Goal: Task Accomplishment & Management: Manage account settings

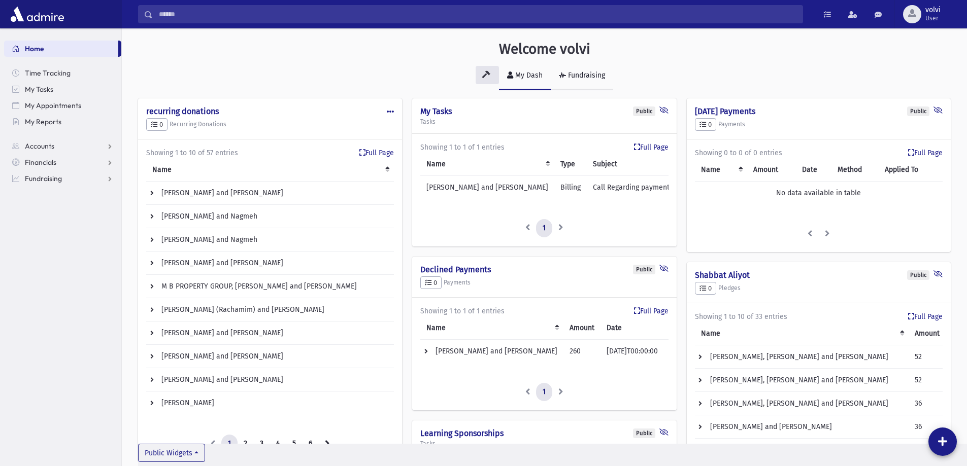
click at [580, 74] on div "Fundraising" at bounding box center [585, 75] width 39 height 9
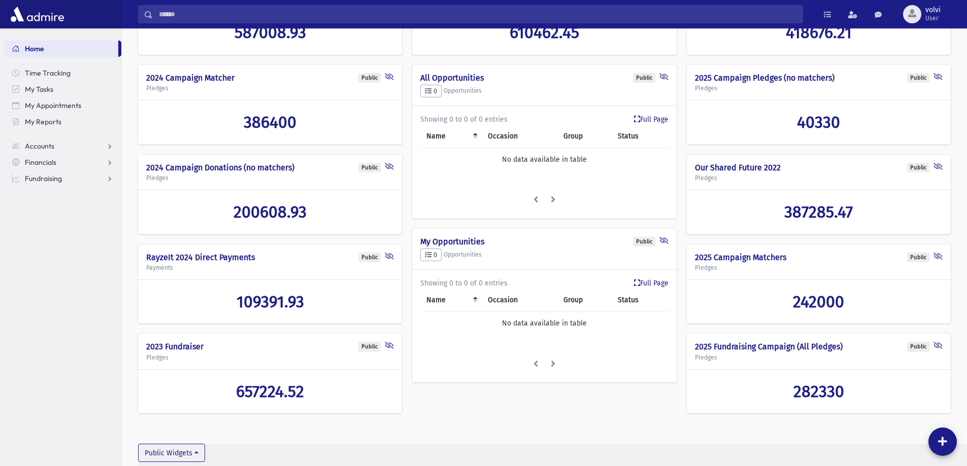
scroll to position [124, 0]
drag, startPoint x: 710, startPoint y: 258, endPoint x: 747, endPoint y: 260, distance: 37.1
click at [747, 260] on h4 "2025 Campaign Matchers" at bounding box center [819, 257] width 248 height 10
click at [937, 78] on icon at bounding box center [937, 78] width 9 height 10
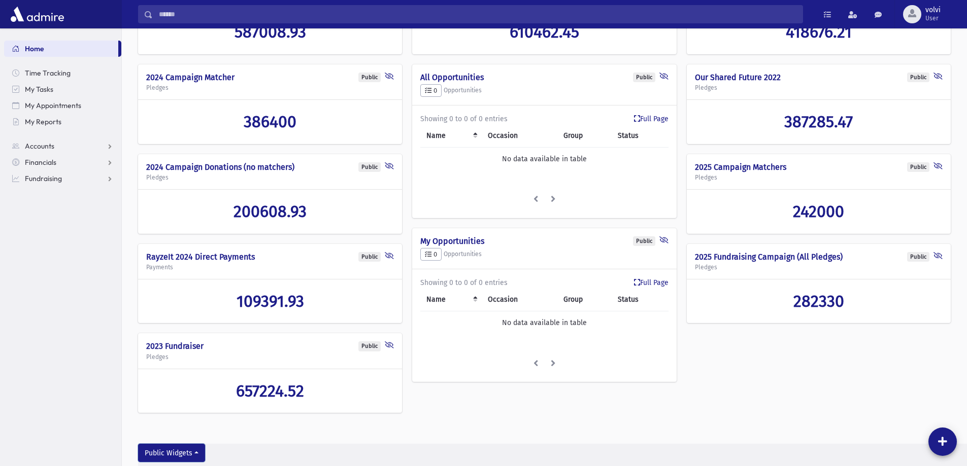
click at [192, 453] on button "Public Widgets" at bounding box center [171, 453] width 67 height 18
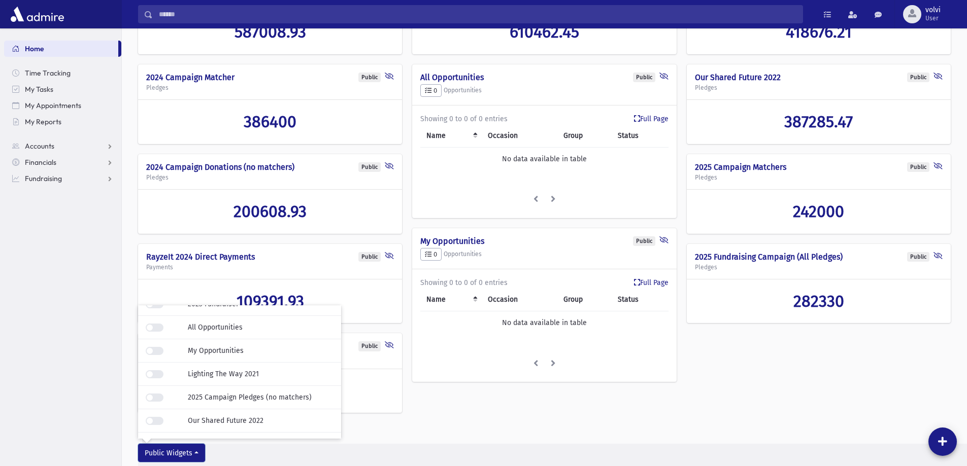
scroll to position [152, 0]
click at [158, 395] on span at bounding box center [154, 397] width 17 height 8
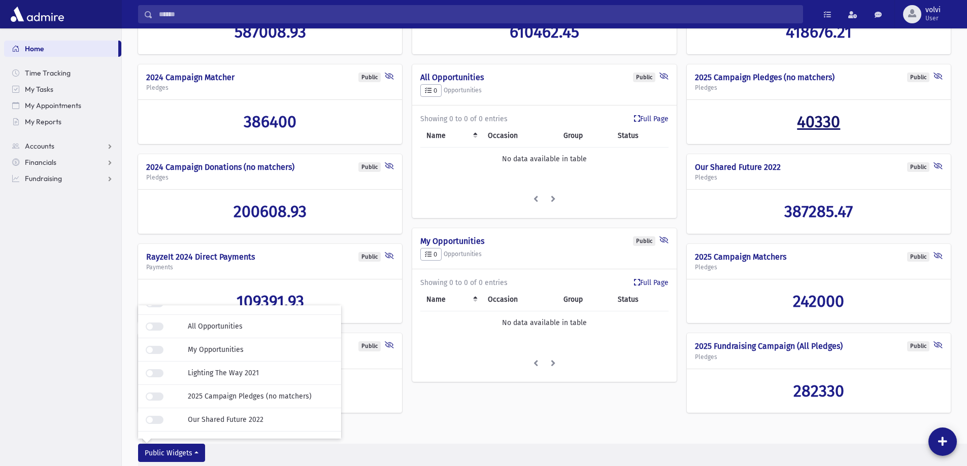
click at [813, 125] on span "40330" at bounding box center [818, 121] width 43 height 19
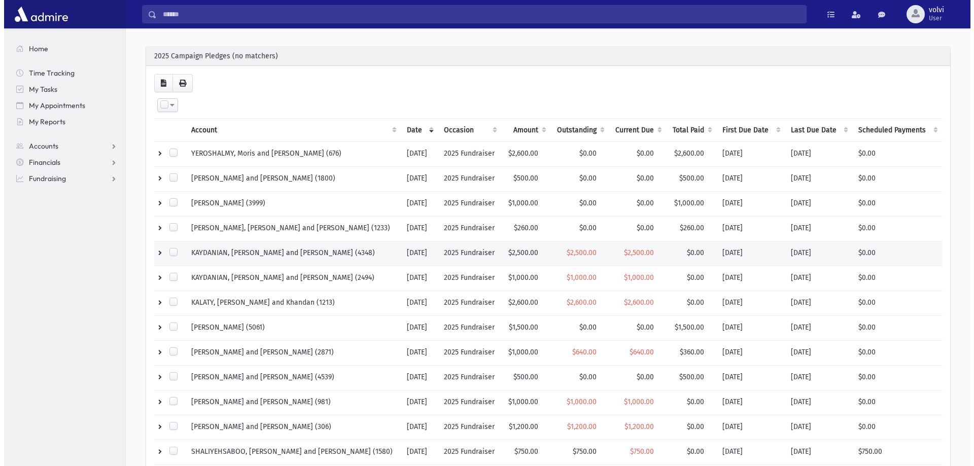
scroll to position [51, 0]
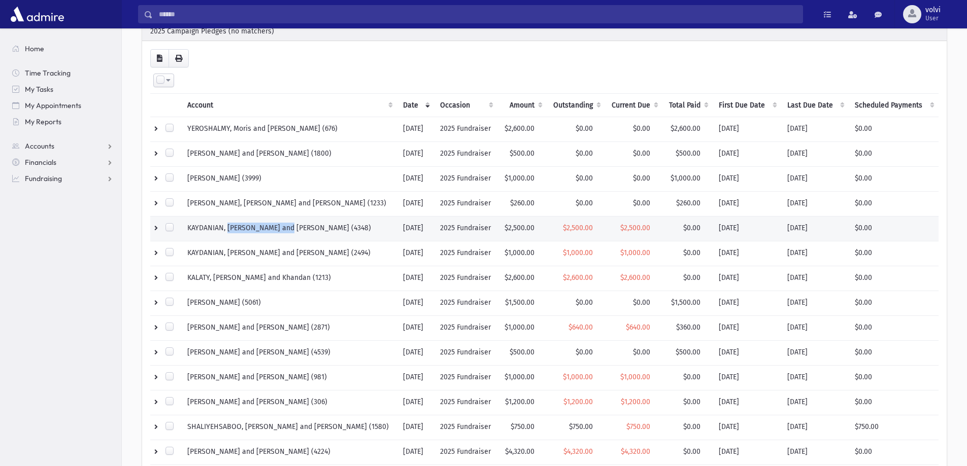
drag, startPoint x: 230, startPoint y: 231, endPoint x: 286, endPoint y: 230, distance: 55.8
click at [286, 230] on td "KAYDANIAN, [PERSON_NAME] and [PERSON_NAME] (4348)" at bounding box center [289, 229] width 216 height 25
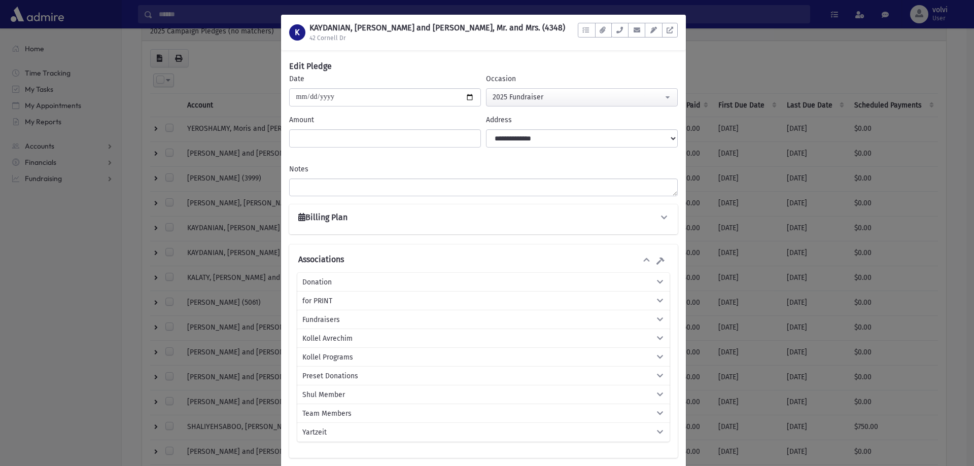
drag, startPoint x: 781, startPoint y: 51, endPoint x: 651, endPoint y: 98, distance: 138.7
click at [781, 51] on div "K KAYDANIAN, Rayan and Jessica, Mr. and Mrs. (4348) 42 Cornell Dr To Do's No op…" at bounding box center [487, 233] width 974 height 466
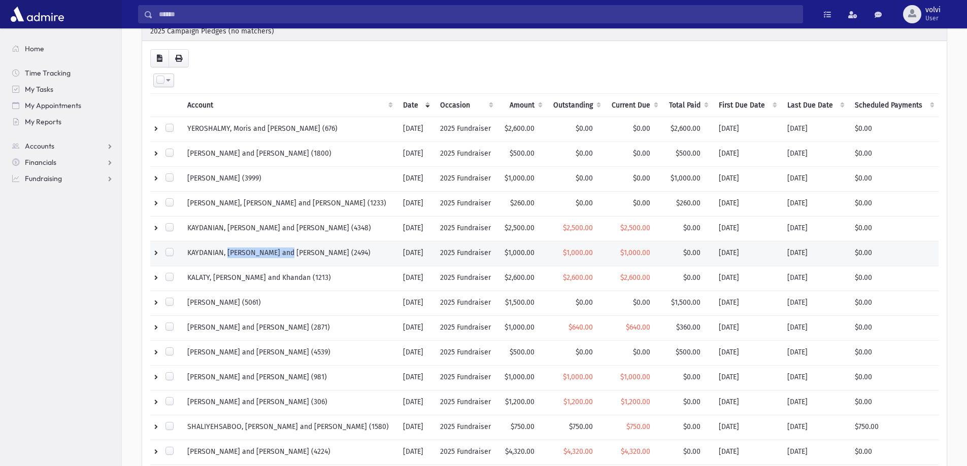
drag, startPoint x: 231, startPoint y: 255, endPoint x: 284, endPoint y: 254, distance: 53.3
click at [284, 254] on td "KAYDANIAN, [PERSON_NAME] and [PERSON_NAME] (2494)" at bounding box center [289, 254] width 216 height 25
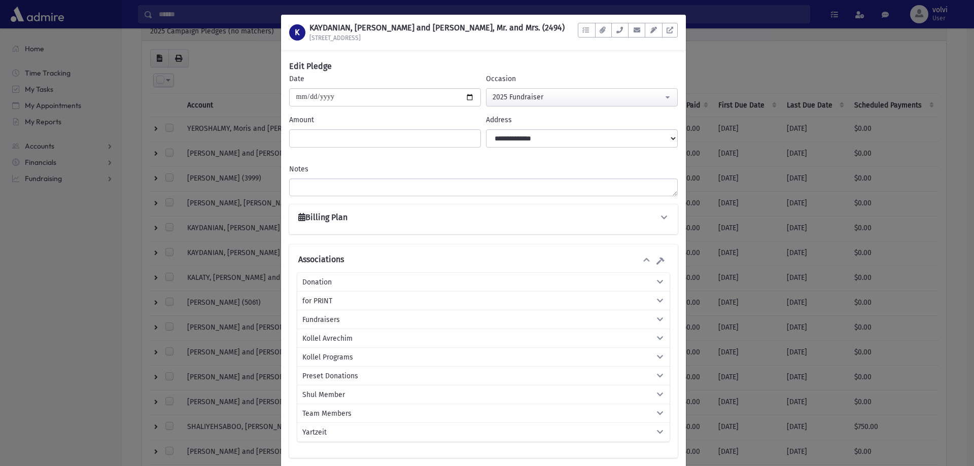
drag, startPoint x: 284, startPoint y: 255, endPoint x: 234, endPoint y: 253, distance: 49.8
click at [234, 253] on div "K KAYDANIAN, Rabin and Shirley, Mr. and Mrs. (2494) 160 Middle Neck Rd 5A To Do…" at bounding box center [487, 233] width 974 height 466
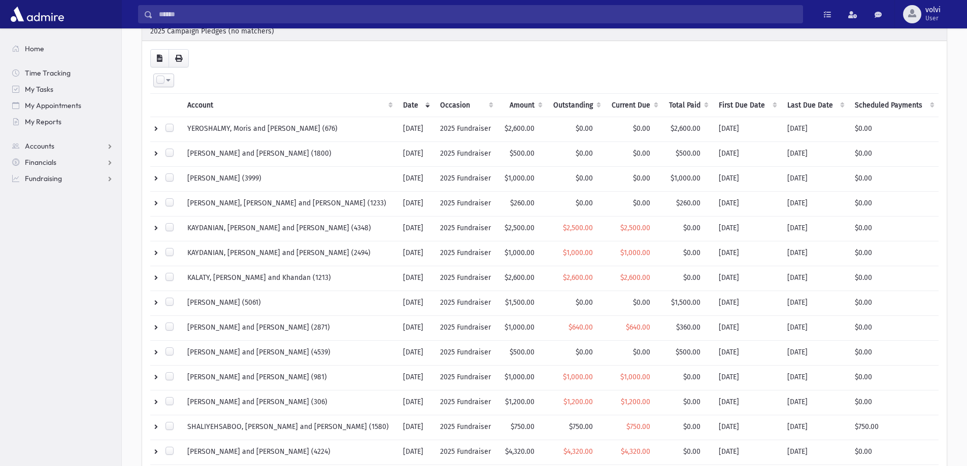
click at [234, 253] on td "KAYDANIAN, [PERSON_NAME] and [PERSON_NAME] (2494)" at bounding box center [289, 254] width 216 height 25
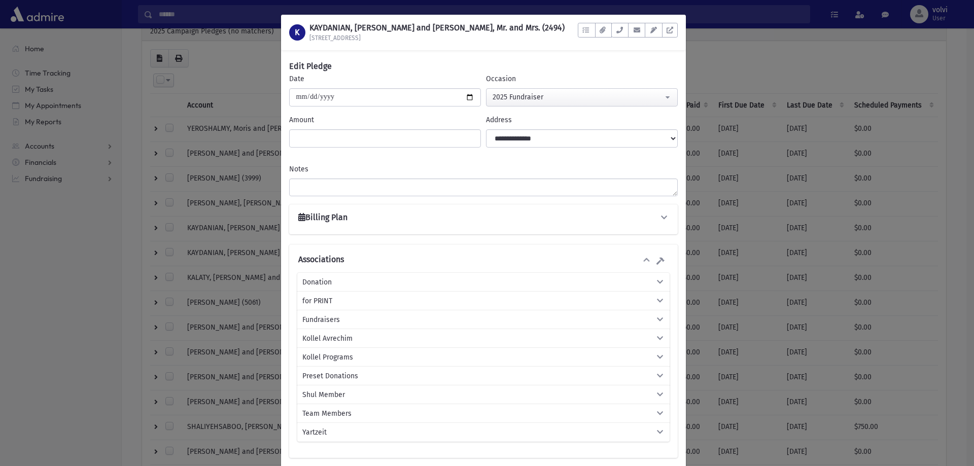
click at [773, 65] on div "K KAYDANIAN, Rabin and Shirley, Mr. and Mrs. (2494) 160 Middle Neck Rd 5A To Do…" at bounding box center [487, 233] width 974 height 466
click at [704, 67] on div "K KAYDANIAN, Rabin and Shirley, Mr. and Mrs. (2494) 160 Middle Neck Rd 5A To Do…" at bounding box center [487, 233] width 974 height 466
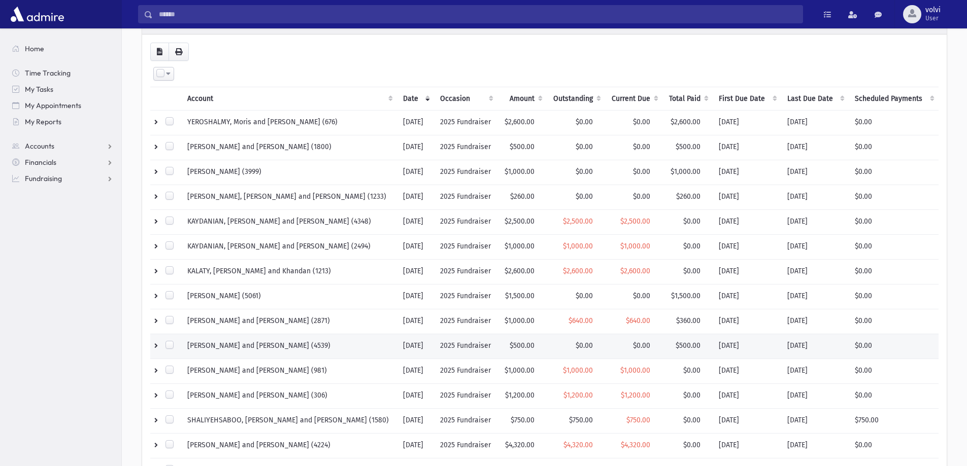
scroll to position [101, 0]
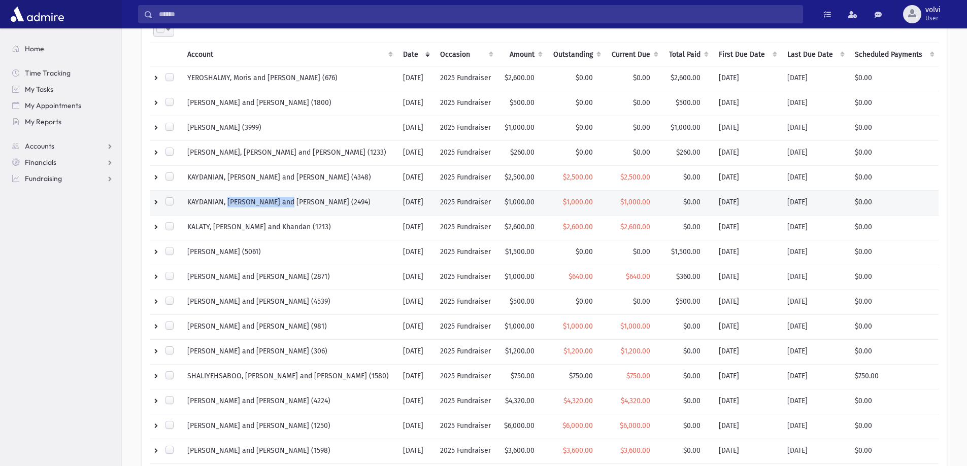
drag, startPoint x: 229, startPoint y: 201, endPoint x: 285, endPoint y: 204, distance: 55.9
click at [285, 204] on td "KAYDANIAN, [PERSON_NAME] and [PERSON_NAME] (2494)" at bounding box center [289, 203] width 216 height 25
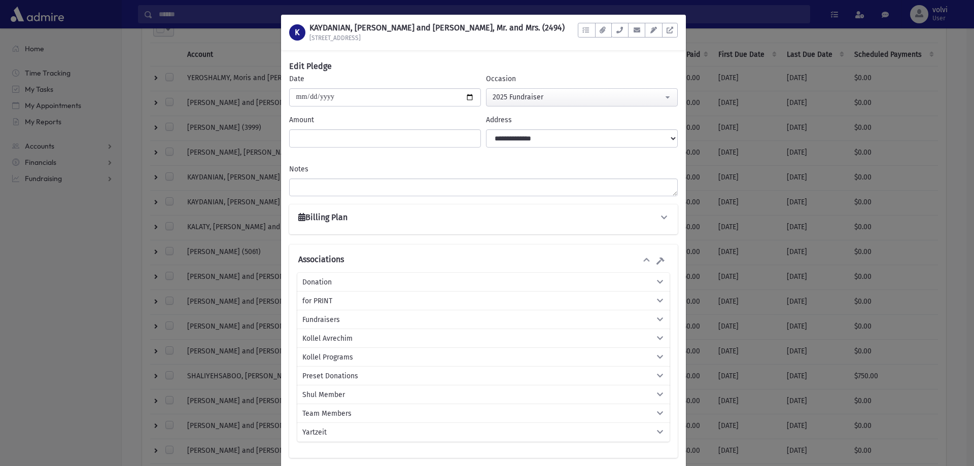
drag, startPoint x: 285, startPoint y: 204, endPoint x: 271, endPoint y: 196, distance: 15.2
click at [271, 196] on div "K KAYDANIAN, Rabin and Shirley, Mr. and Mrs. (2494) 160 Middle Neck Rd 5A To Do…" at bounding box center [487, 233] width 974 height 466
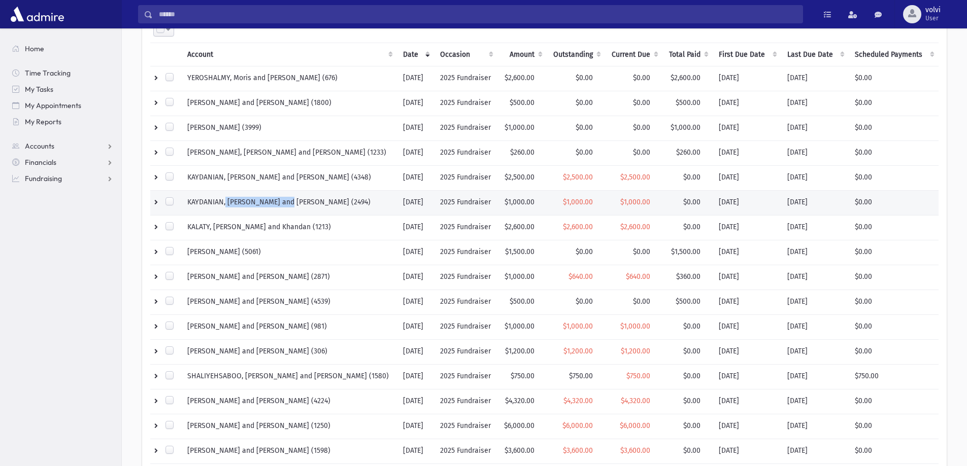
drag, startPoint x: 228, startPoint y: 204, endPoint x: 285, endPoint y: 205, distance: 56.8
click at [285, 205] on td "KAYDANIAN, [PERSON_NAME] and [PERSON_NAME] (2494)" at bounding box center [289, 203] width 216 height 25
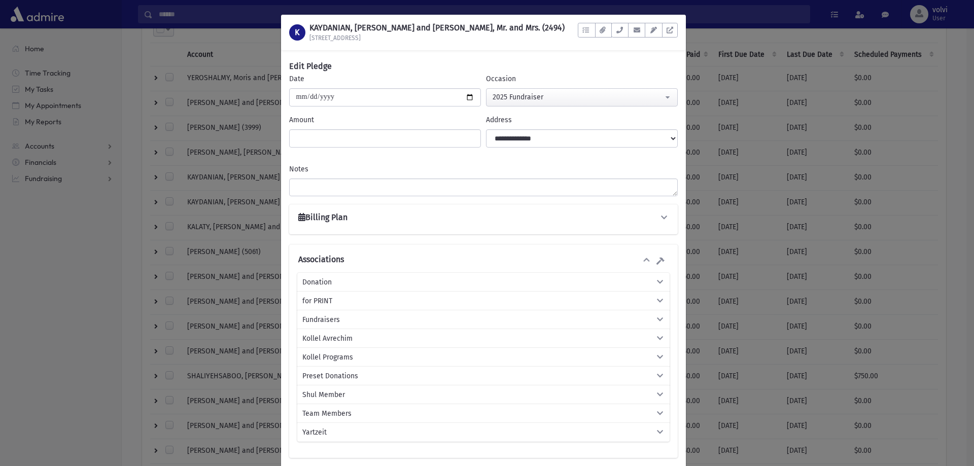
drag, startPoint x: 285, startPoint y: 205, endPoint x: 259, endPoint y: 208, distance: 25.5
click at [259, 208] on div "K KAYDANIAN, Rabin and Shirley, Mr. and Mrs. (2494) 160 Middle Neck Rd 5A To Do…" at bounding box center [487, 233] width 974 height 466
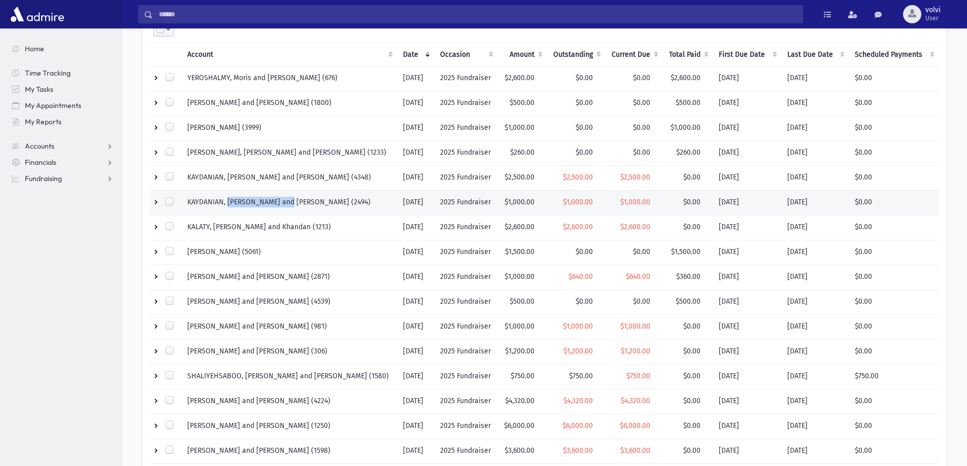
drag, startPoint x: 231, startPoint y: 202, endPoint x: 285, endPoint y: 200, distance: 54.3
click at [285, 200] on td "KAYDANIAN, [PERSON_NAME] and [PERSON_NAME] (2494)" at bounding box center [289, 203] width 216 height 25
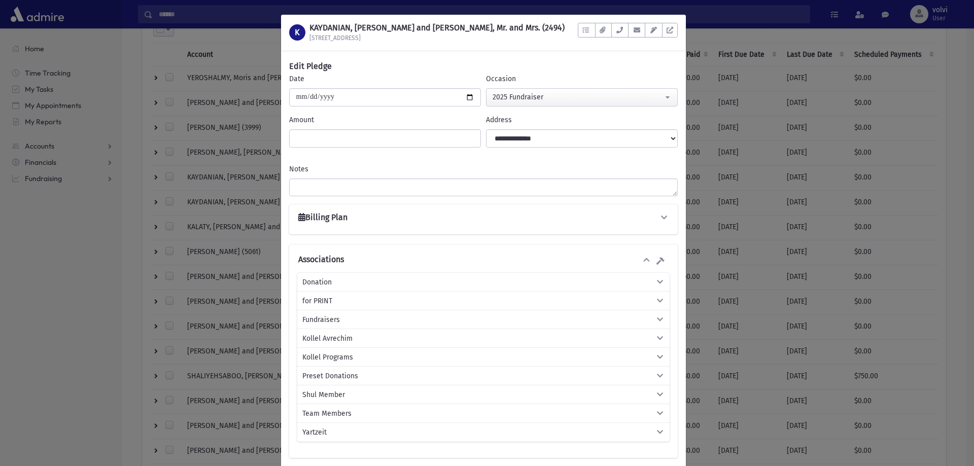
click at [749, 34] on div "K KAYDANIAN, Rabin and Shirley, Mr. and Mrs. (2494) 160 Middle Neck Rd 5A To Do…" at bounding box center [487, 233] width 974 height 466
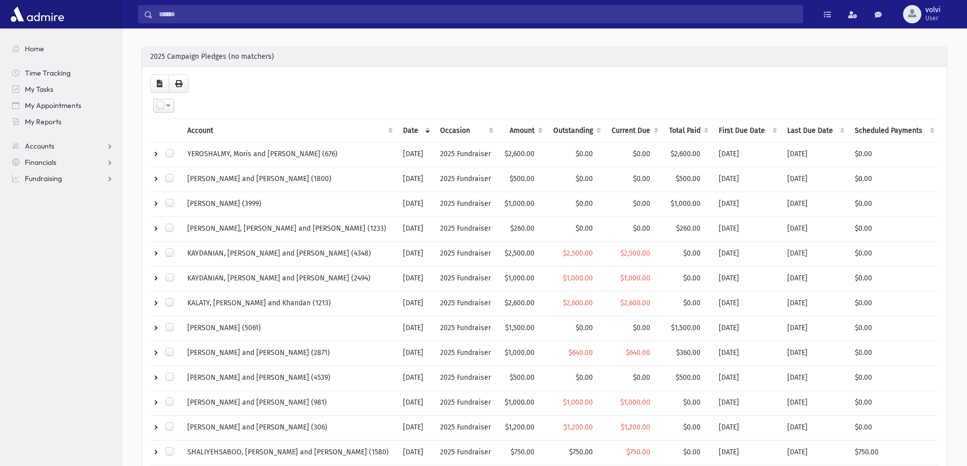
scroll to position [0, 0]
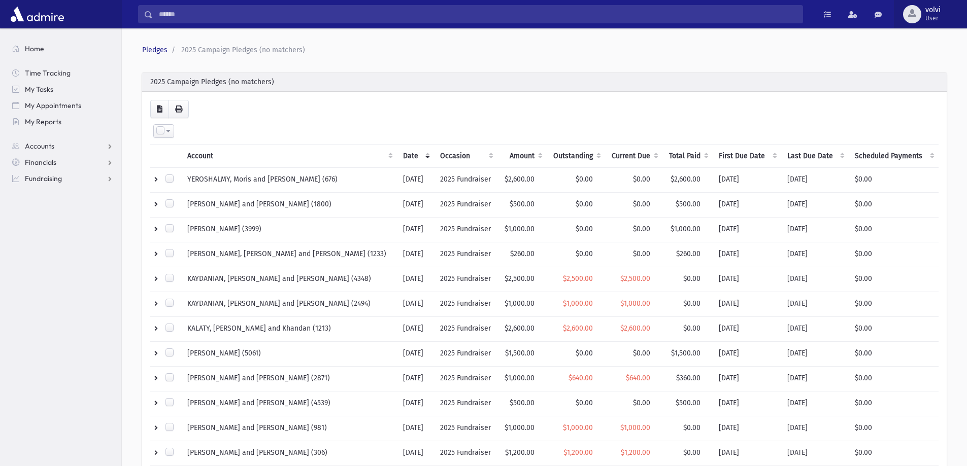
click at [926, 13] on span "volvi" at bounding box center [932, 10] width 15 height 8
click at [915, 48] on link "Change Password" at bounding box center [923, 47] width 81 height 19
click at [921, 14] on span "volvi User" at bounding box center [936, 14] width 31 height 16
